Goal: Task Accomplishment & Management: Manage account settings

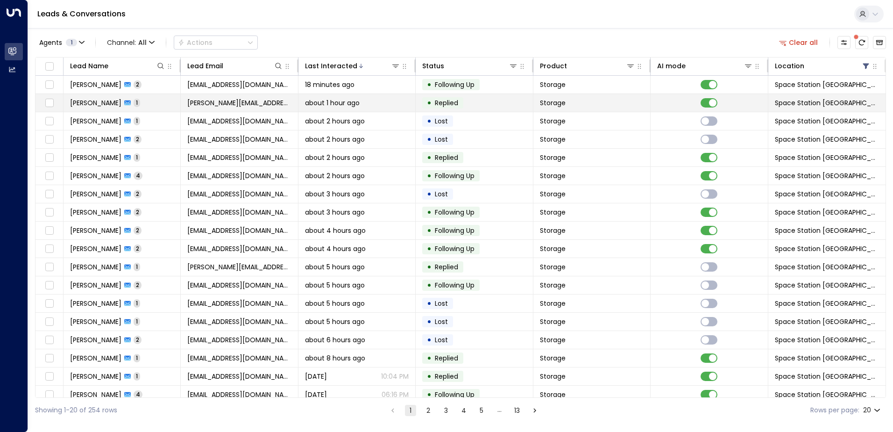
click at [704, 108] on td at bounding box center [709, 103] width 117 height 18
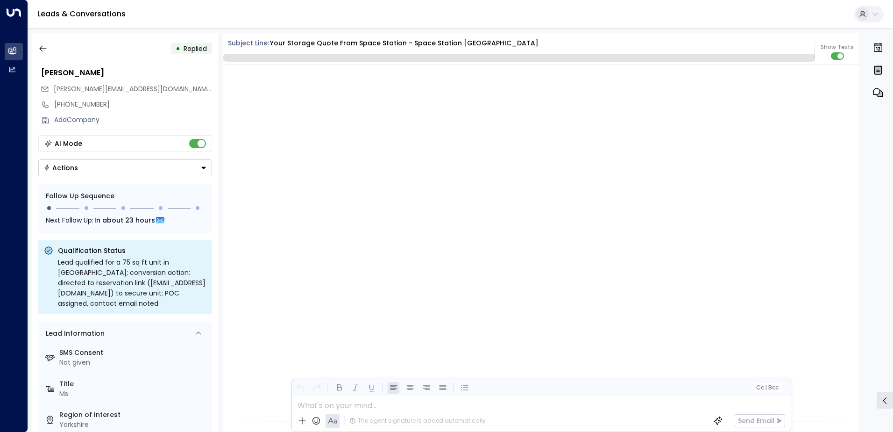
scroll to position [716, 0]
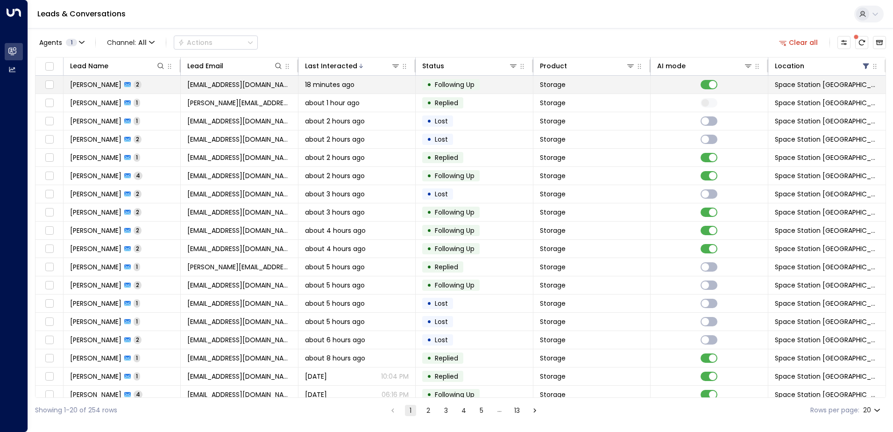
click at [460, 85] on span "Following Up" at bounding box center [455, 84] width 40 height 9
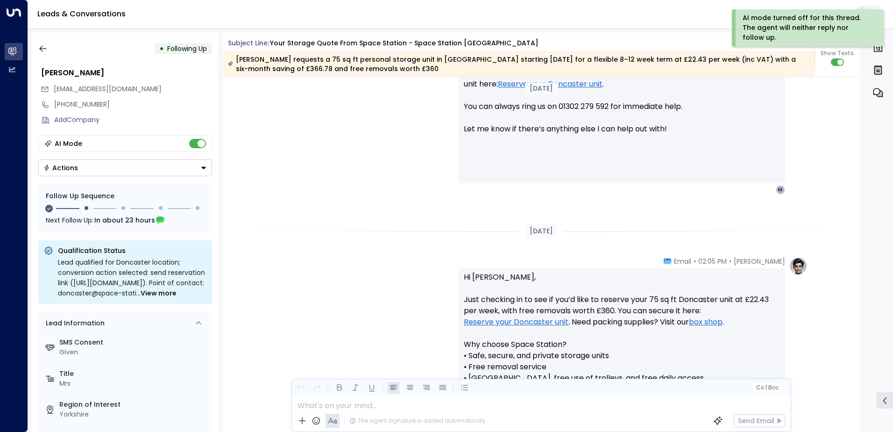
scroll to position [1862, 0]
